Goal: Task Accomplishment & Management: Use online tool/utility

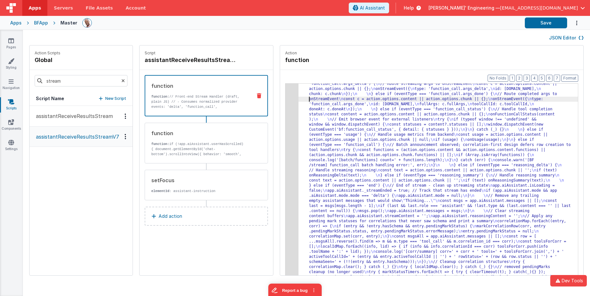
scroll to position [2061, 0]
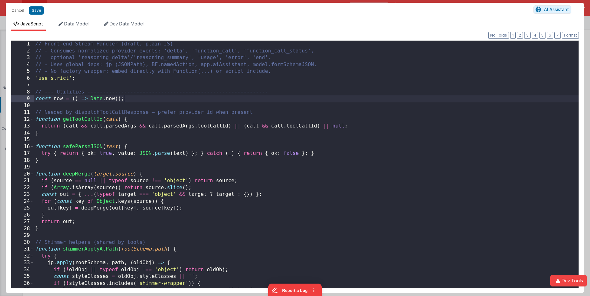
click at [299, 96] on div "// Front-end Stream Handler (draft, plain JS) // - Consumes normalized provider…" at bounding box center [306, 171] width 544 height 261
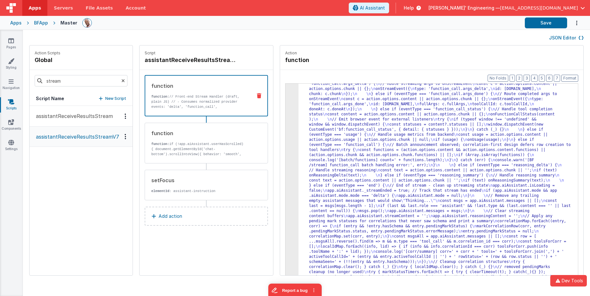
scroll to position [2011, 0]
drag, startPoint x: 359, startPoint y: 125, endPoint x: 349, endPoint y: 124, distance: 9.9
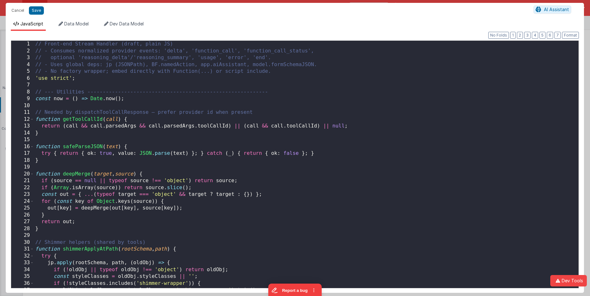
click at [267, 122] on div "// Front-end Stream Handler (draft, plain JS) // - Consumes normalized provider…" at bounding box center [306, 171] width 544 height 261
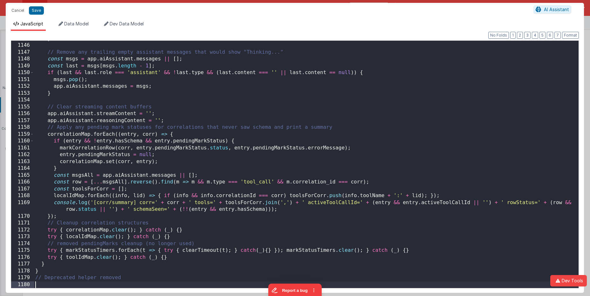
scroll to position [7862, 0]
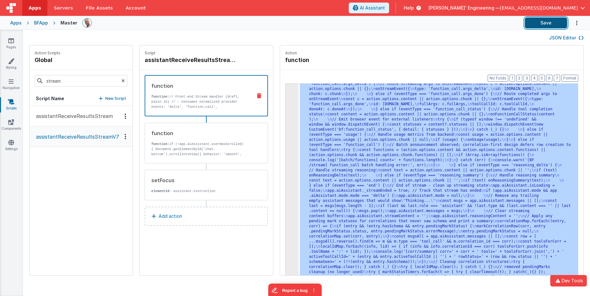
click at [546, 24] on button "Save" at bounding box center [546, 22] width 42 height 11
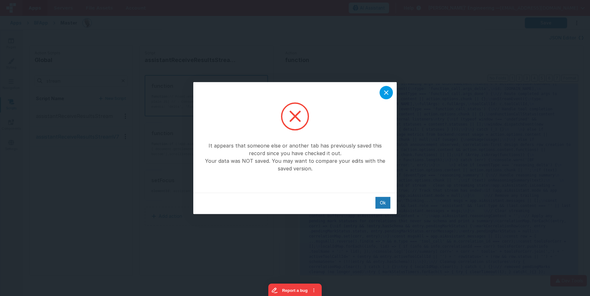
click at [392, 92] on div at bounding box center [385, 92] width 13 height 13
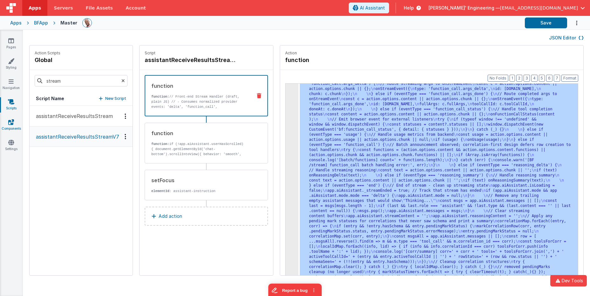
click at [10, 128] on link "Components" at bounding box center [11, 125] width 23 height 13
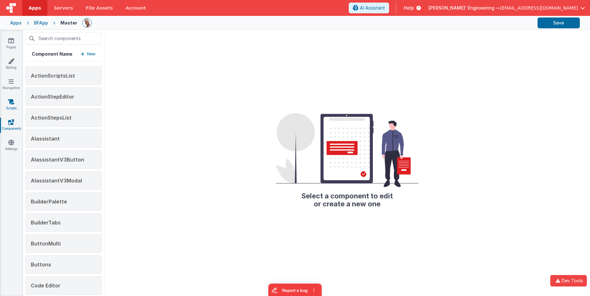
click at [11, 105] on link "Scripts" at bounding box center [11, 105] width 23 height 13
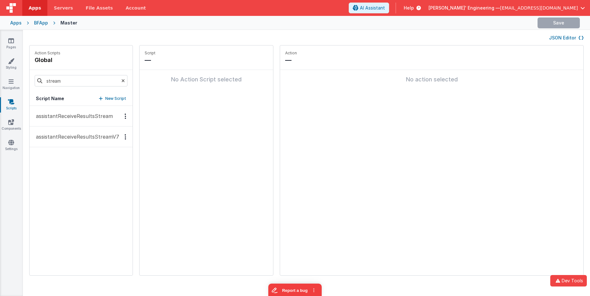
click at [109, 140] on p "assistantReceiveResultsStreamV7" at bounding box center [75, 137] width 87 height 8
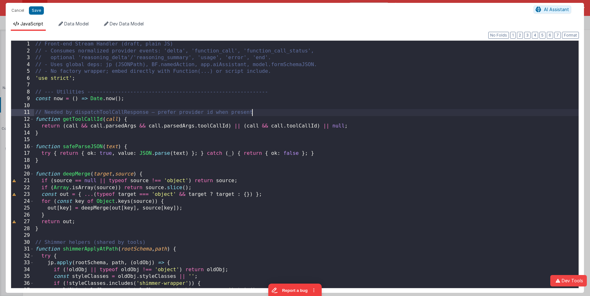
click at [283, 112] on div "// Front-end Stream Handler (draft, plain JS) // - Consumes normalized provider…" at bounding box center [306, 171] width 544 height 261
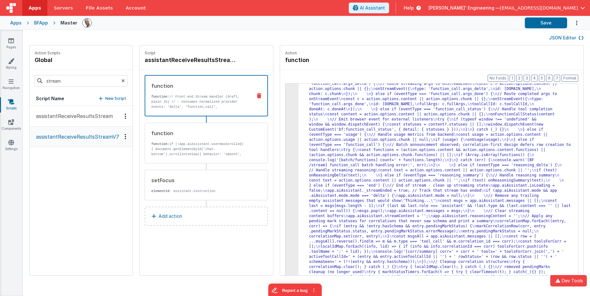
scroll to position [2011, 0]
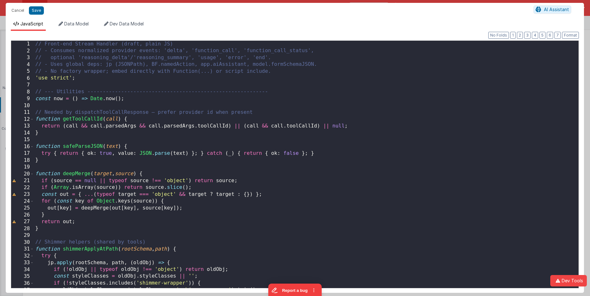
click at [317, 101] on div "// Front-end Stream Handler (draft, plain JS) // - Consumes normalized provider…" at bounding box center [306, 171] width 544 height 261
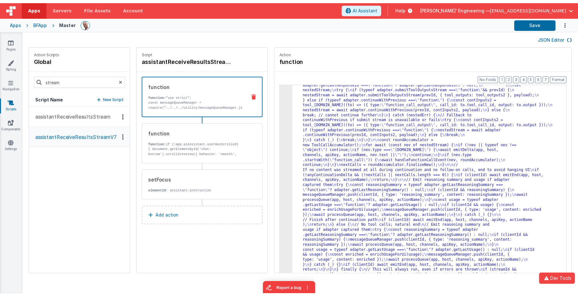
scroll to position [1258, 0]
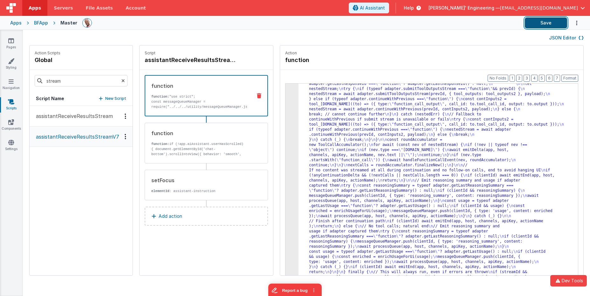
click at [541, 24] on button "Save" at bounding box center [546, 22] width 42 height 11
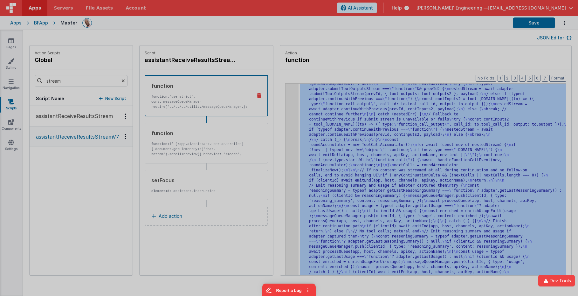
scroll to position [1319, 0]
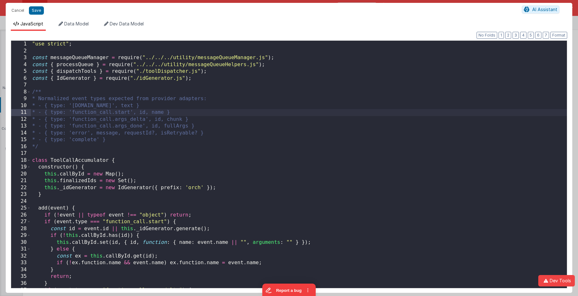
click at [425, 116] on div ""use strict" ; const messageQueueManager = require ( "../../../utility/messageQ…" at bounding box center [299, 171] width 536 height 261
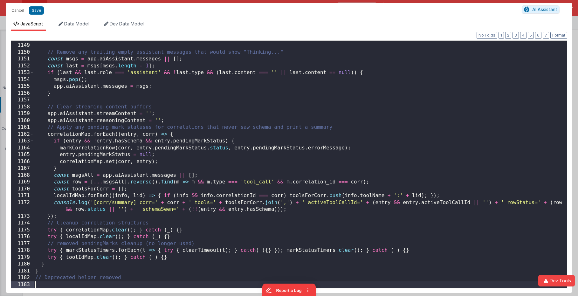
scroll to position [7890, 0]
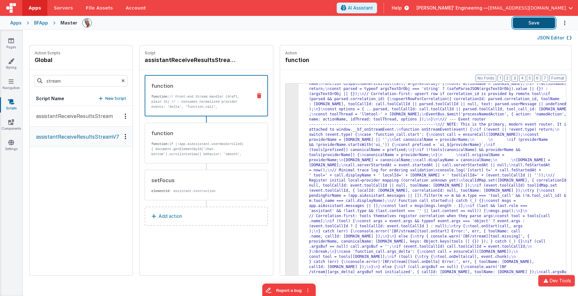
click at [534, 22] on button "Save" at bounding box center [534, 22] width 42 height 11
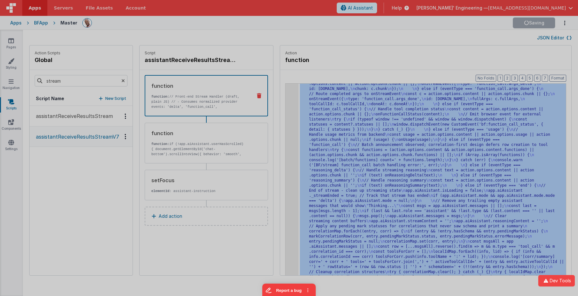
scroll to position [2122, 0]
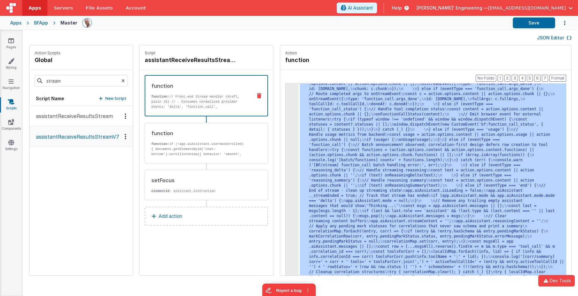
click at [341, 65] on div "Action function" at bounding box center [425, 57] width 291 height 24
